Goal: Task Accomplishment & Management: Manage account settings

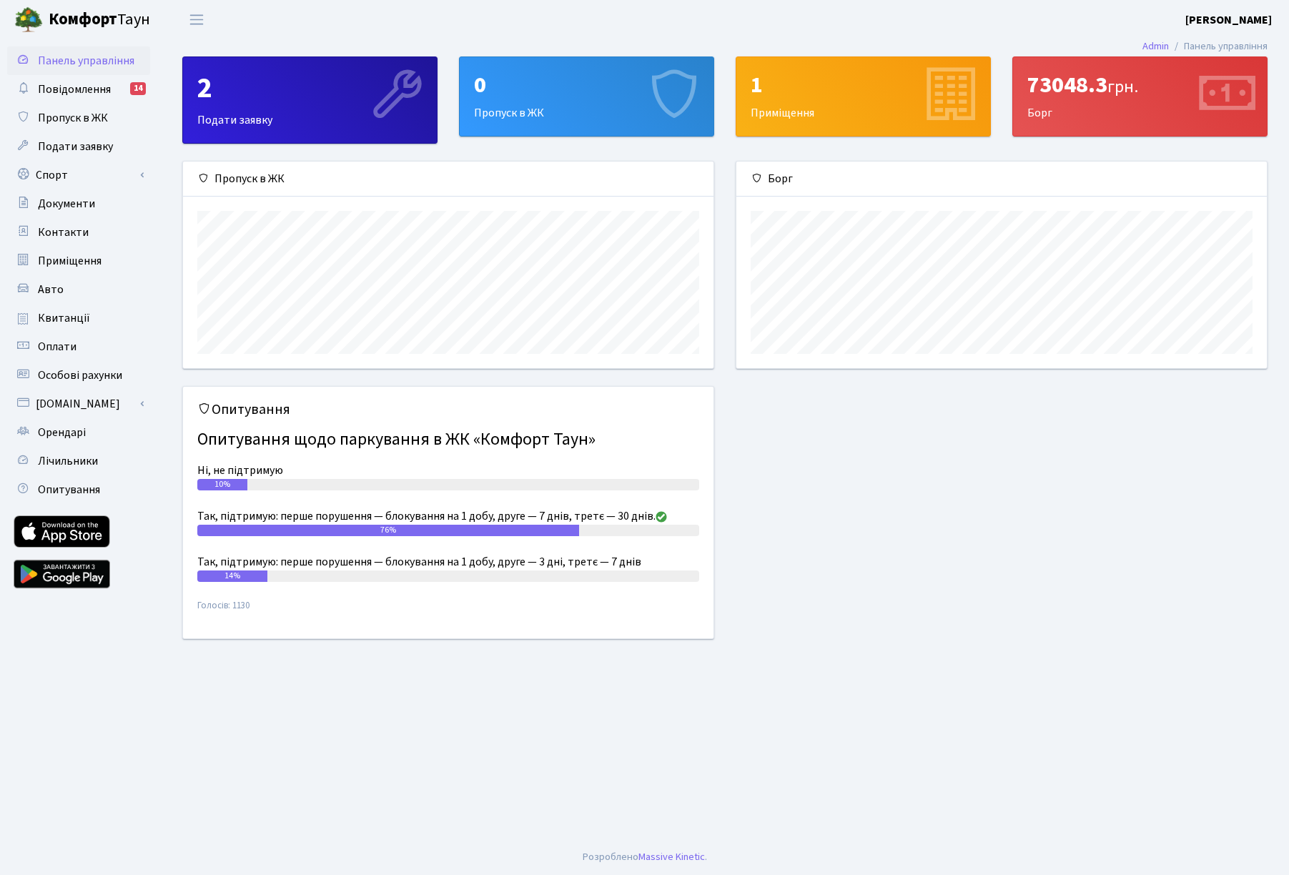
scroll to position [207, 530]
click at [80, 184] on link "Спорт" at bounding box center [78, 175] width 143 height 29
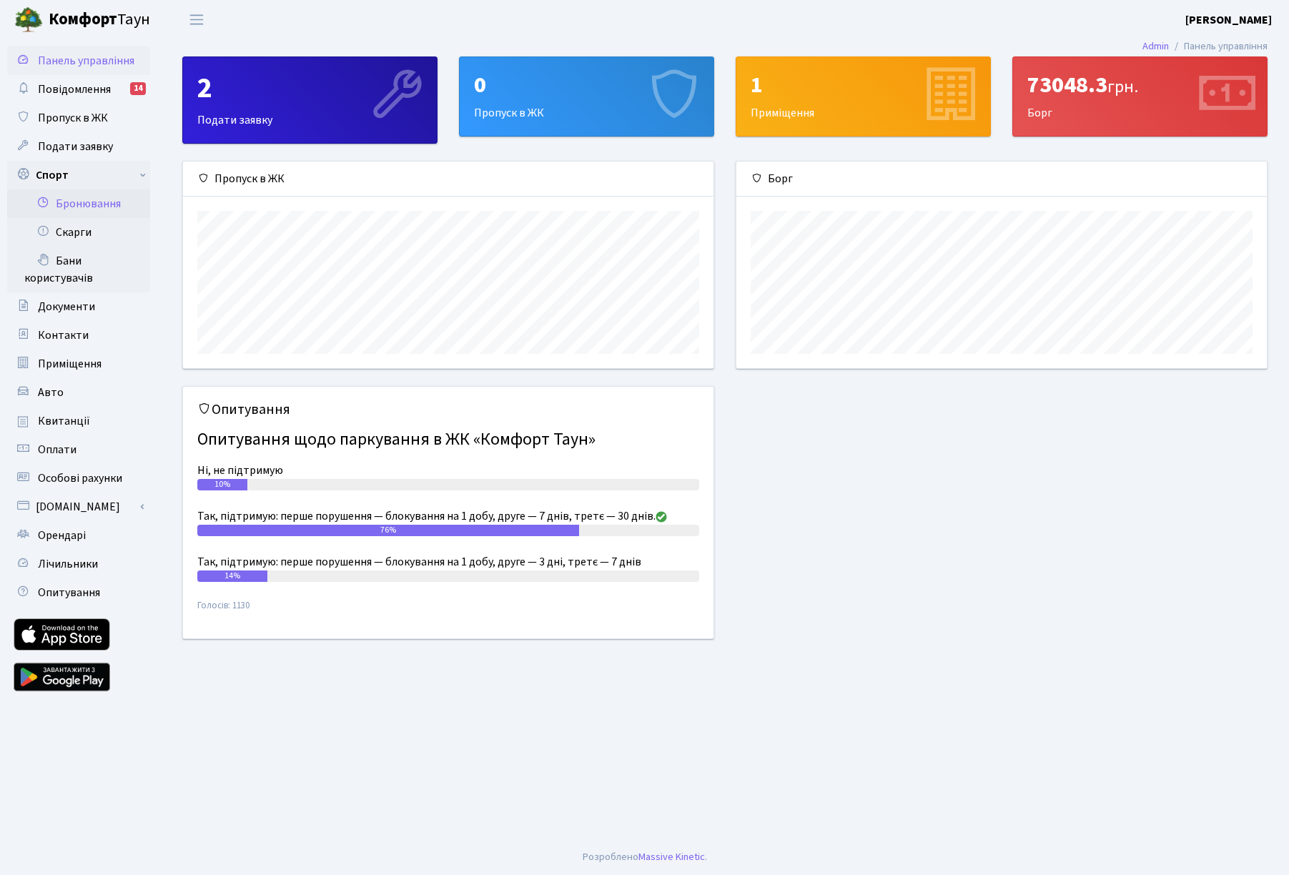
click at [84, 197] on link "Бронювання" at bounding box center [78, 203] width 143 height 29
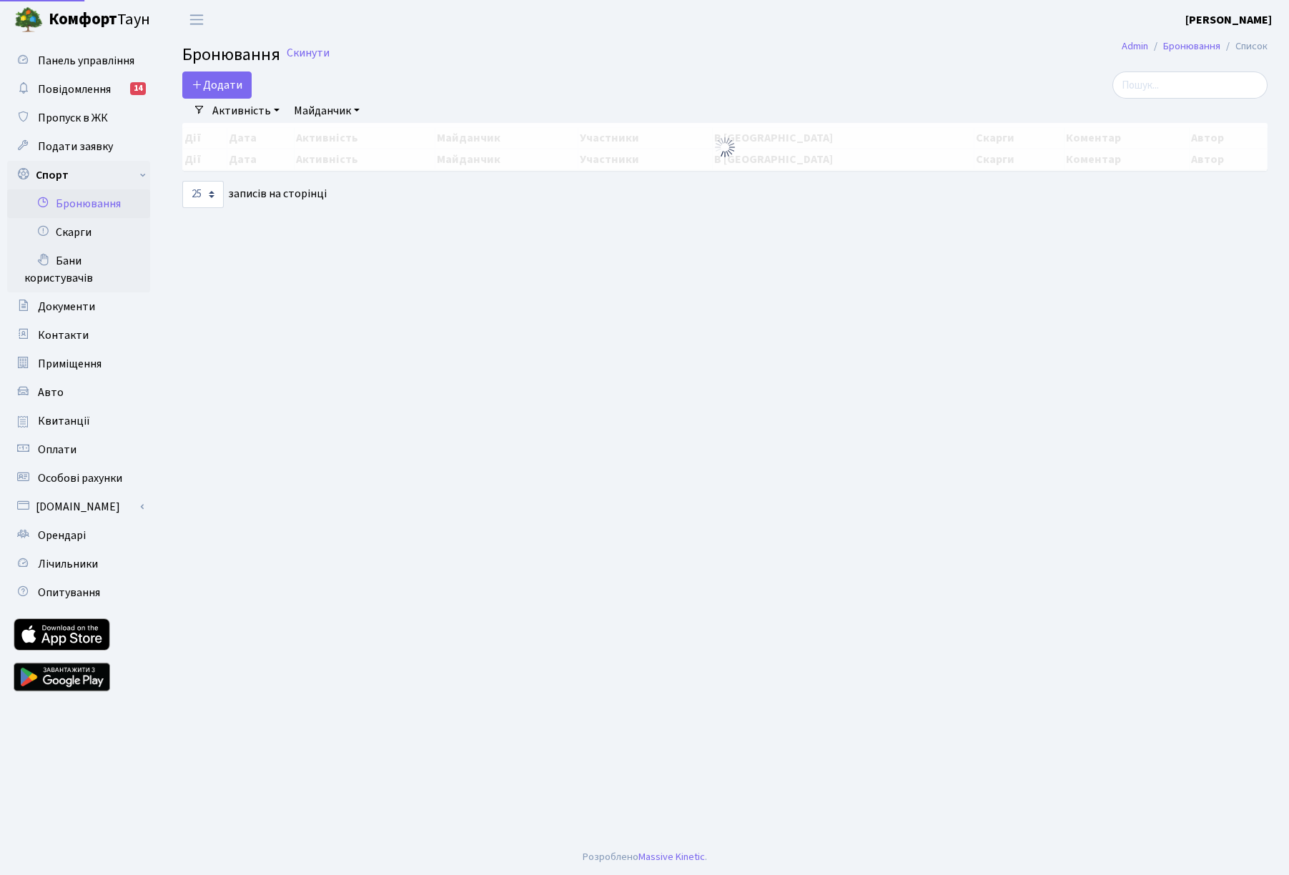
select select "25"
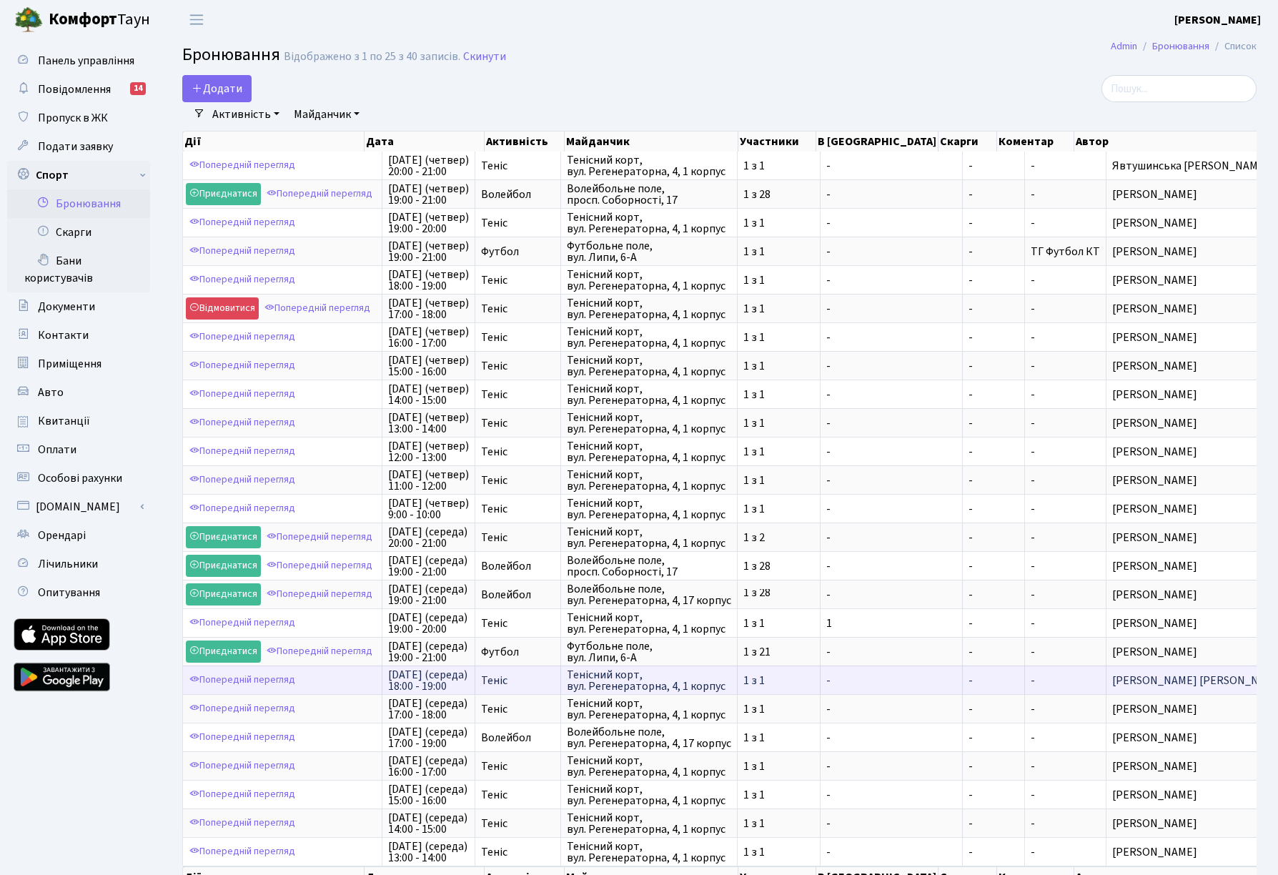
scroll to position [99, 0]
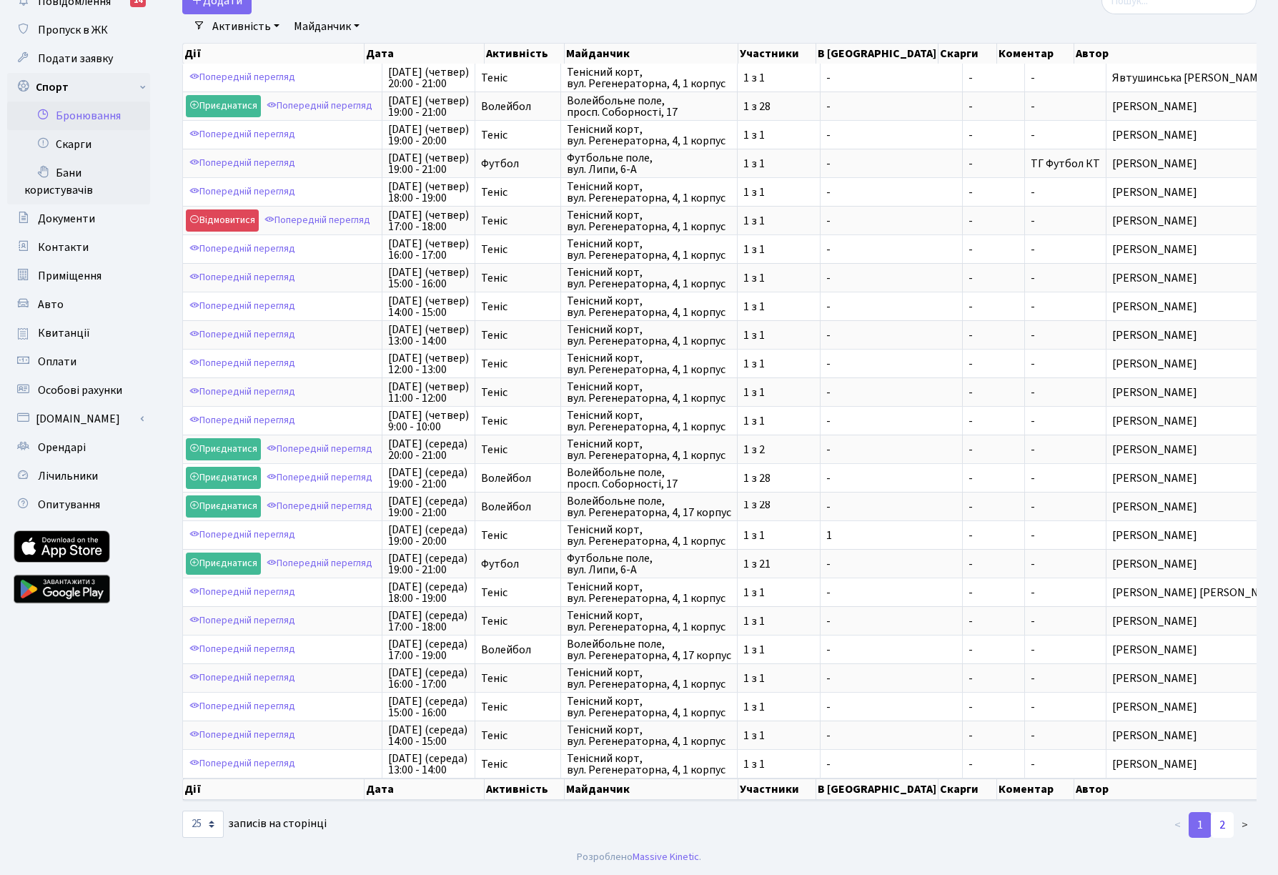
click at [1221, 824] on link "2" at bounding box center [1222, 825] width 23 height 26
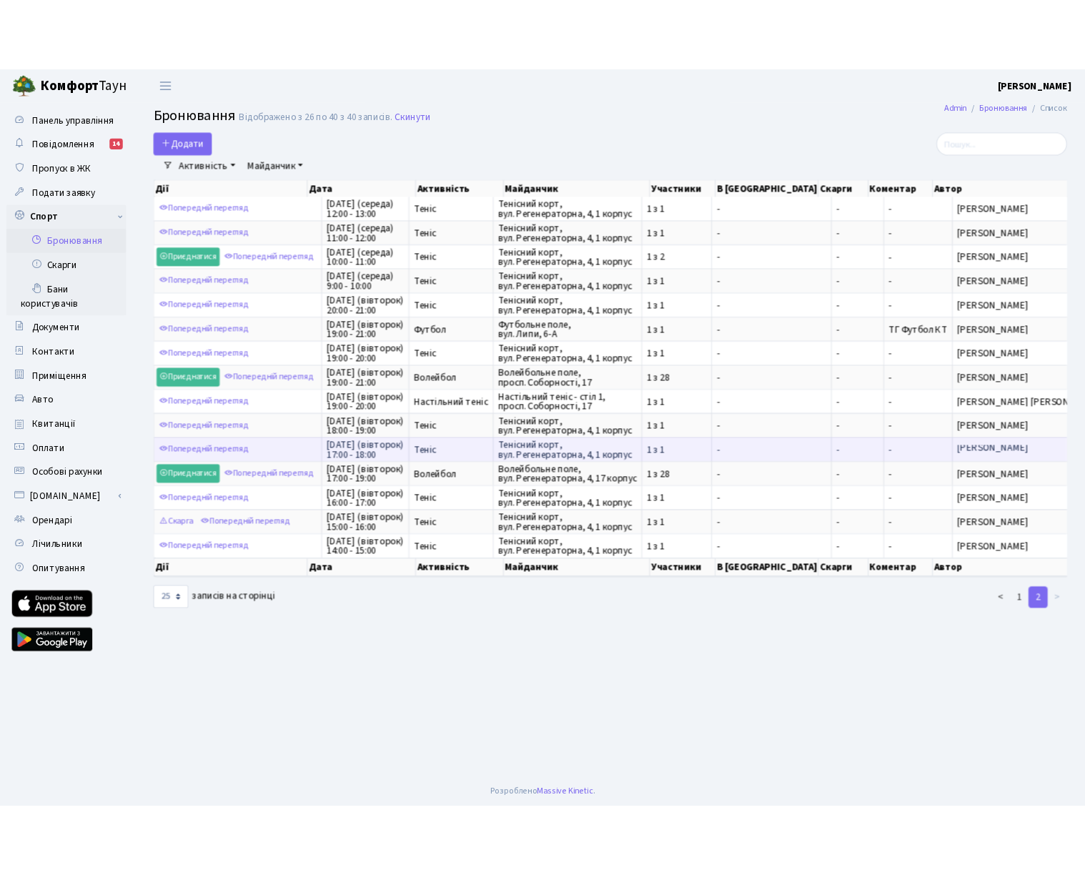
scroll to position [0, 0]
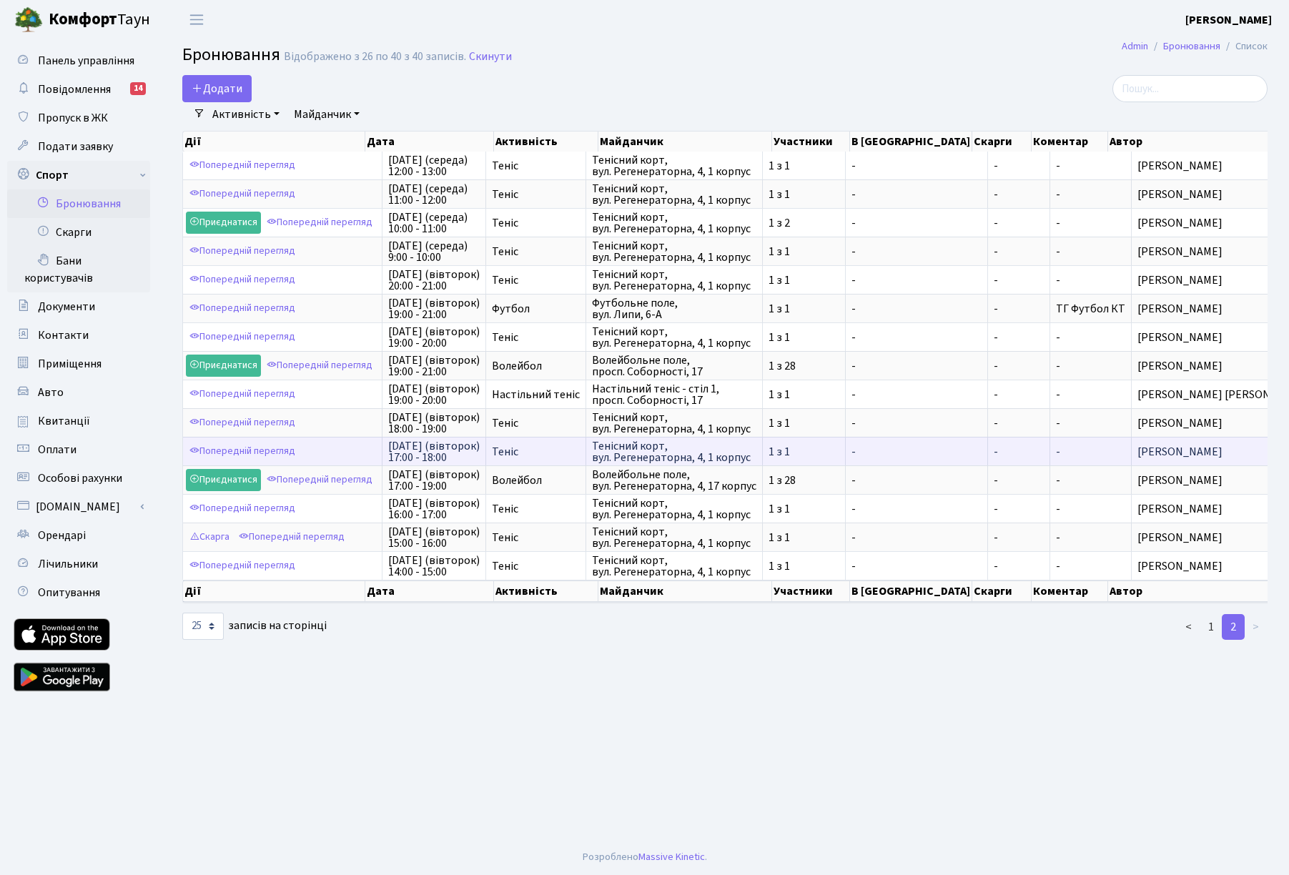
drag, startPoint x: 1122, startPoint y: 447, endPoint x: 369, endPoint y: 443, distance: 752.6
click at [369, 443] on tr "Попередній перегляд 26-го серпня (вівторок) 17:00 - 18:00 Теніс Тенісний корт, …" at bounding box center [749, 451] width 1133 height 29
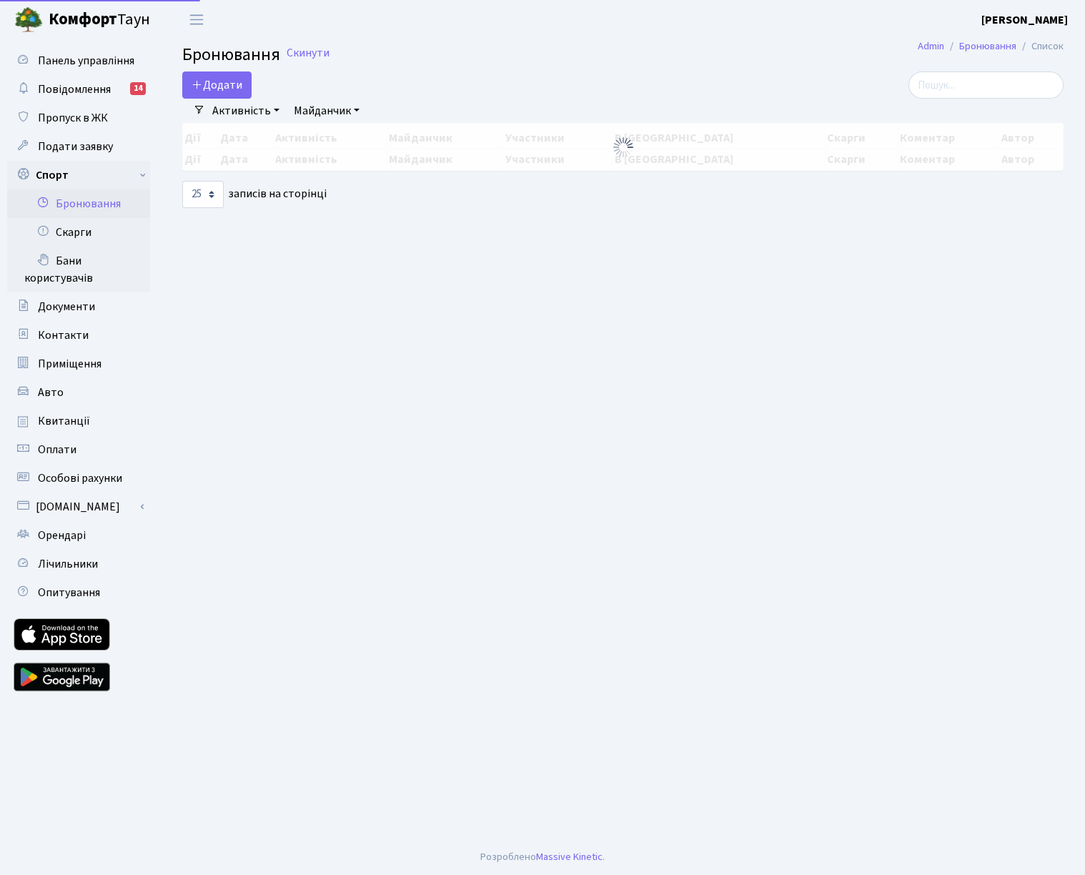
select select "25"
